Goal: Transaction & Acquisition: Download file/media

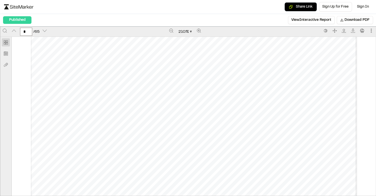
type input "*"
click at [303, 7] on button "Share Link" at bounding box center [301, 6] width 32 height 9
type input "*"
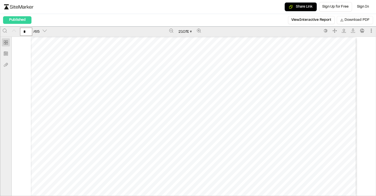
click at [362, 21] on span "Download PDF" at bounding box center [357, 20] width 25 height 6
click at [357, 21] on span "Download PDF" at bounding box center [357, 20] width 25 height 6
